Goal: Transaction & Acquisition: Purchase product/service

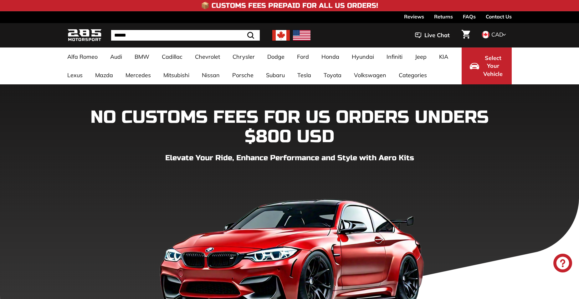
click at [276, 37] on img at bounding box center [281, 35] width 18 height 11
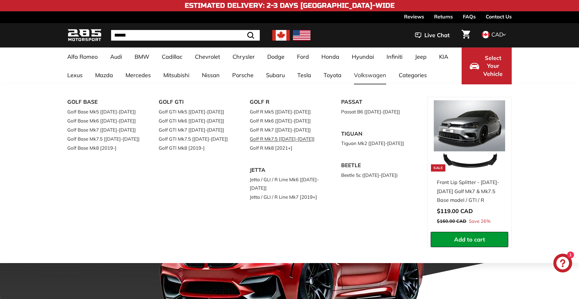
click at [274, 140] on link "Golf R Mk7.5 [[DATE]-[DATE]]" at bounding box center [287, 139] width 74 height 9
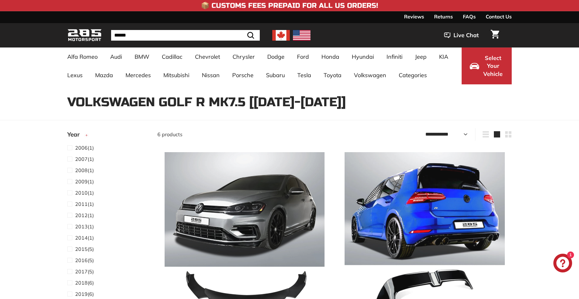
select select "**********"
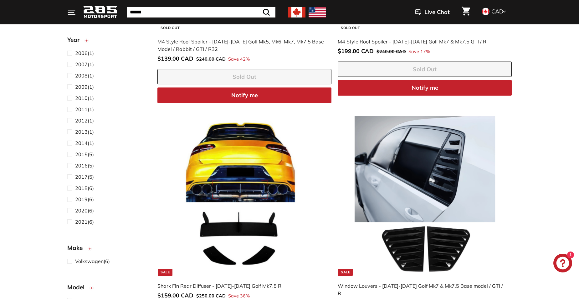
scroll to position [532, 0]
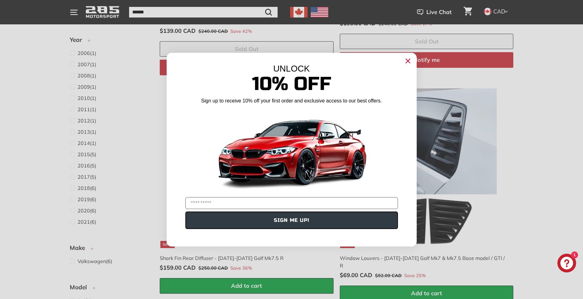
click at [405, 61] on circle "Close dialog" at bounding box center [407, 60] width 9 height 9
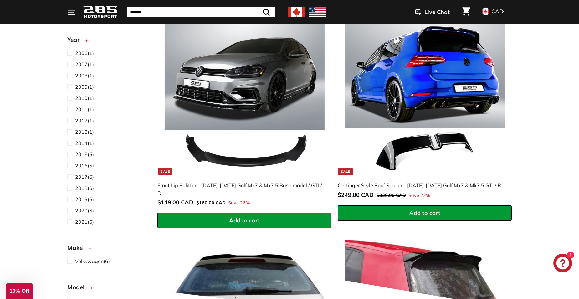
scroll to position [125, 0]
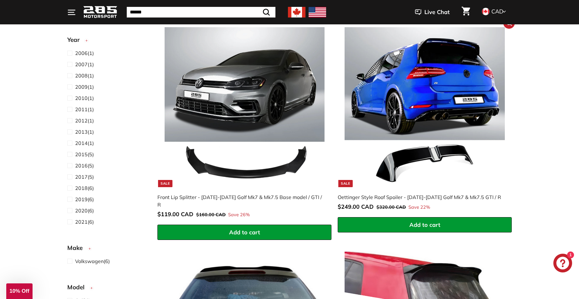
click at [396, 103] on img at bounding box center [424, 107] width 160 height 160
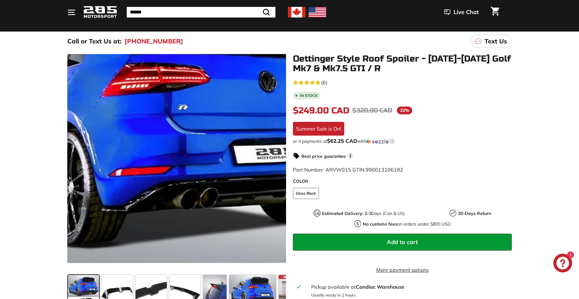
scroll to position [94, 0]
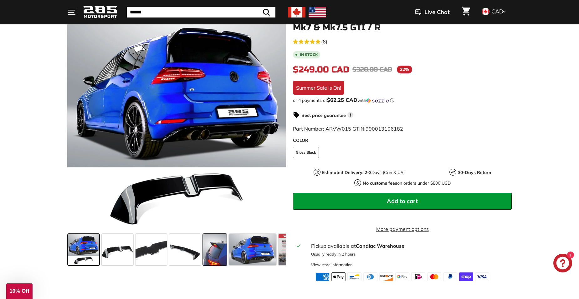
click at [210, 255] on span at bounding box center [214, 249] width 23 height 31
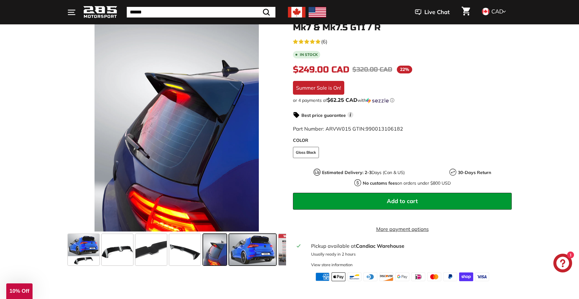
click at [244, 251] on span at bounding box center [252, 249] width 47 height 31
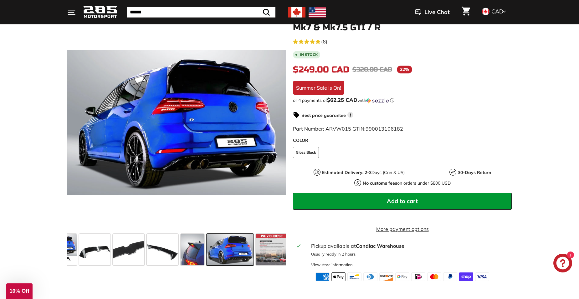
scroll to position [0, 25]
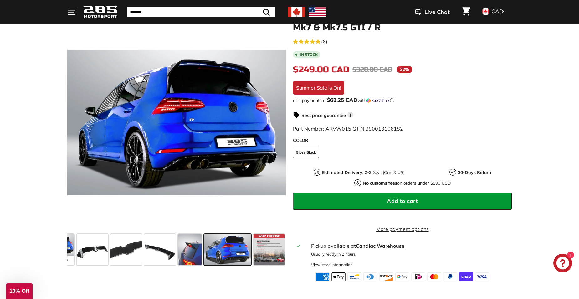
click at [244, 251] on span at bounding box center [227, 249] width 47 height 31
click at [257, 252] on span at bounding box center [268, 249] width 31 height 31
